Goal: Task Accomplishment & Management: Use online tool/utility

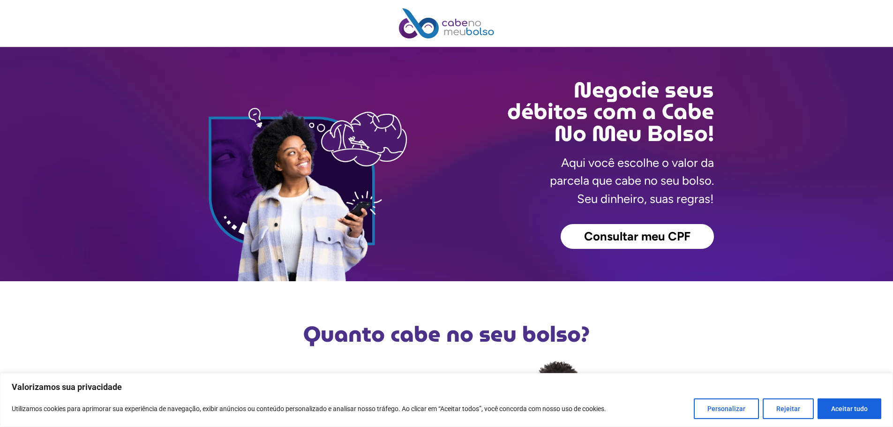
click at [650, 239] on span "Consultar meu CPF" at bounding box center [637, 237] width 106 height 12
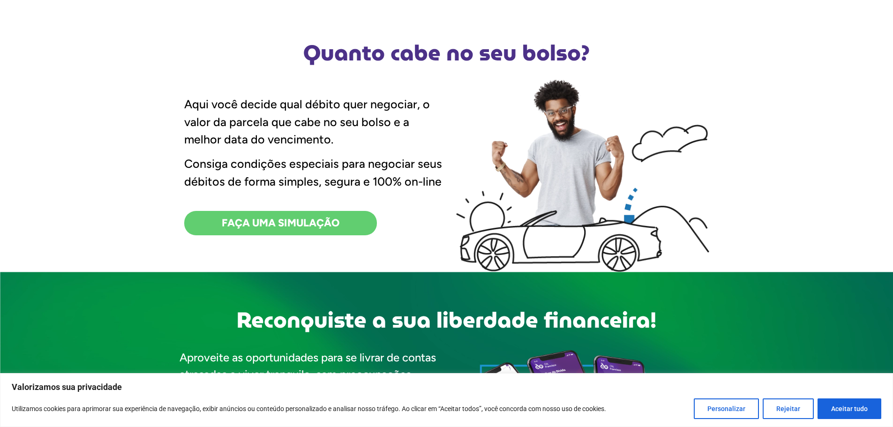
scroll to position [188, 0]
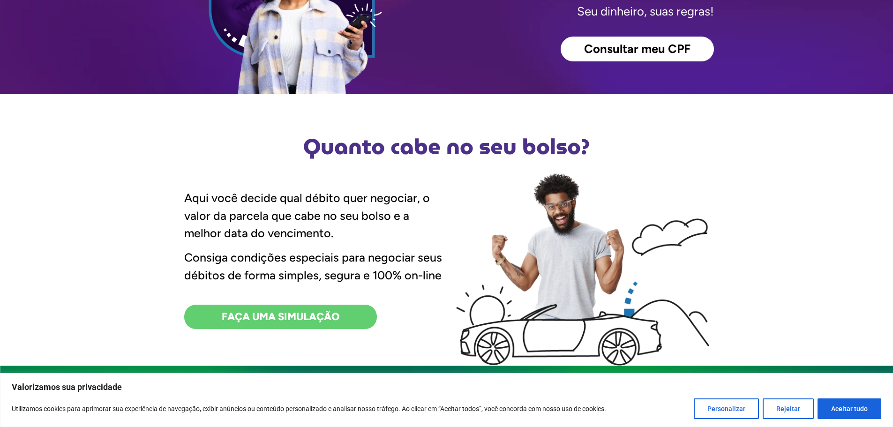
click at [272, 321] on span "FAÇA UMA SIMULAÇÃO" at bounding box center [281, 317] width 118 height 10
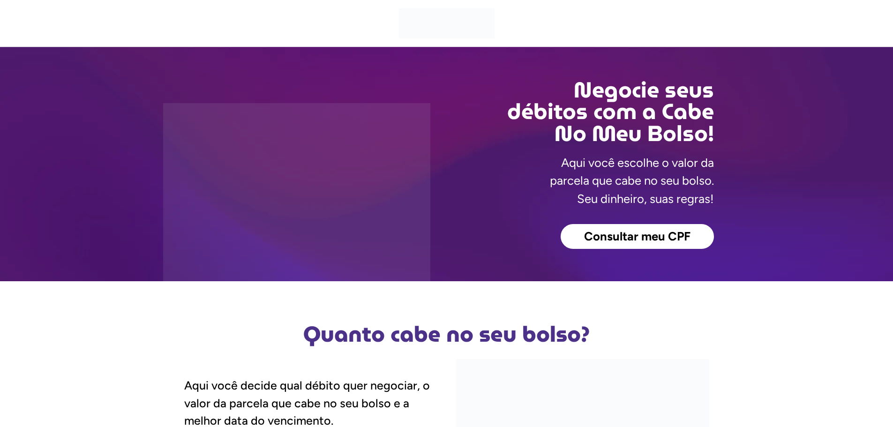
click at [614, 241] on span "Consultar meu CPF" at bounding box center [637, 237] width 106 height 12
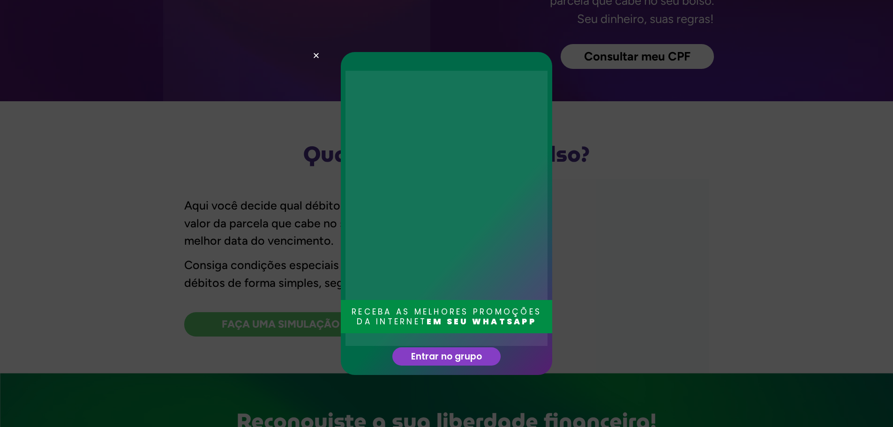
scroll to position [94, 0]
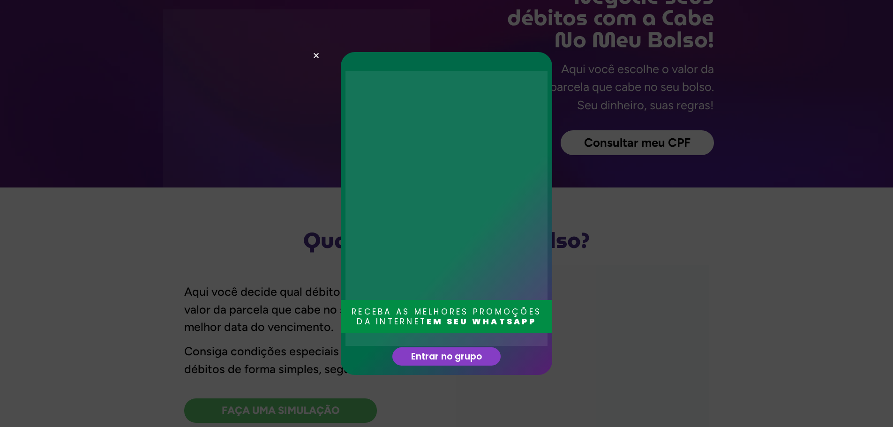
click at [279, 319] on div "RECEBA AS MELHORES PROMOÇÕES DA INTERNET EM SEU WHATSAPP Entrar no grupo" at bounding box center [446, 213] width 893 height 427
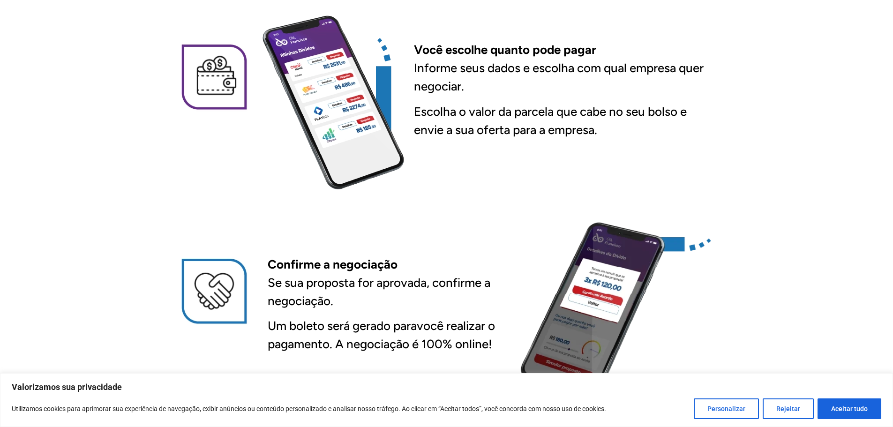
scroll to position [891, 0]
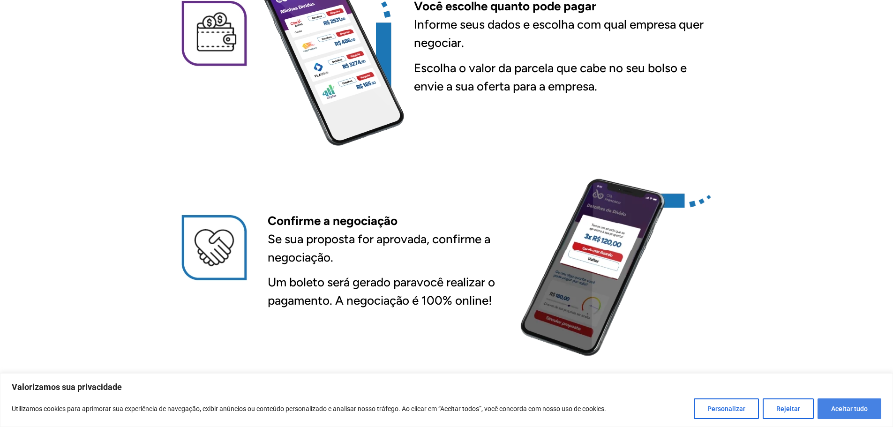
click at [847, 413] on button "Aceitar tudo" at bounding box center [850, 409] width 64 height 21
checkbox input "true"
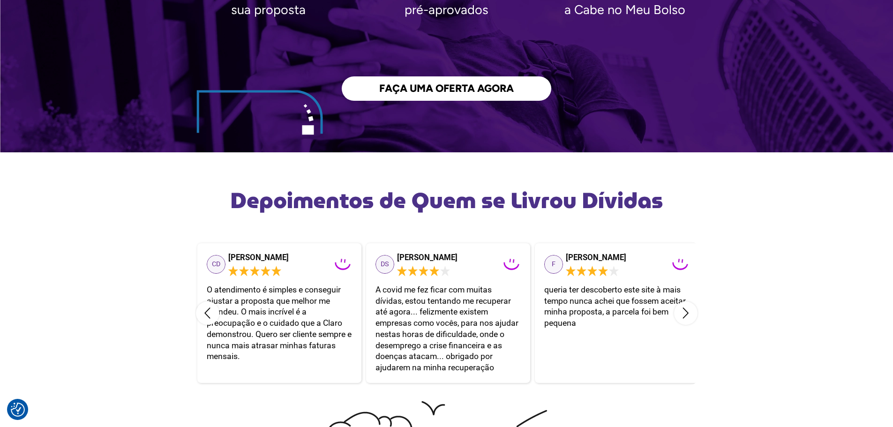
scroll to position [1594, 0]
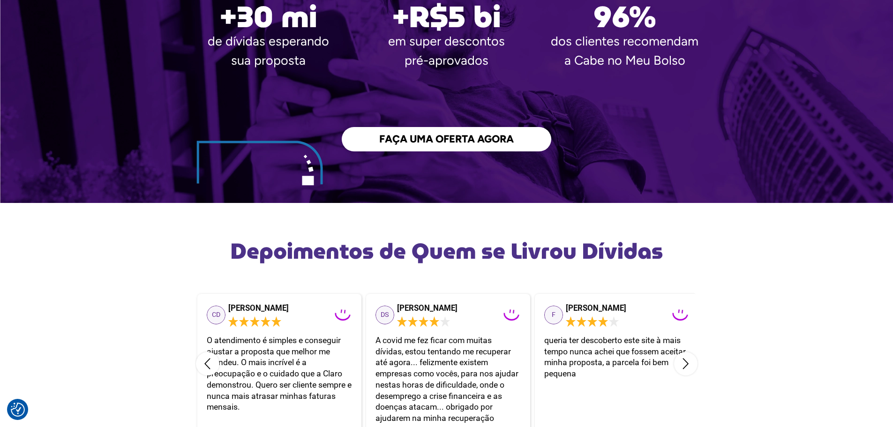
click at [426, 142] on span "FAÇA UMA OFERTA AGORA" at bounding box center [446, 139] width 135 height 10
